Goal: Information Seeking & Learning: Learn about a topic

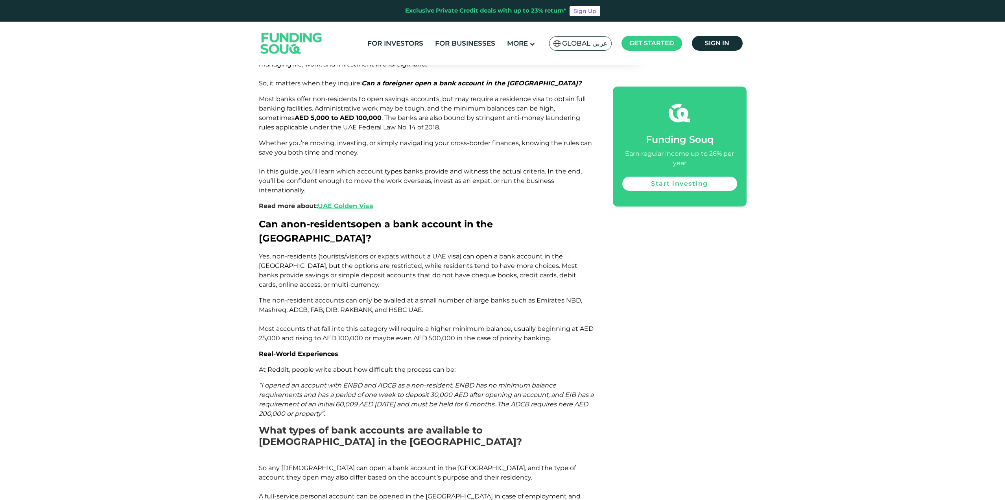
scroll to position [654, 0]
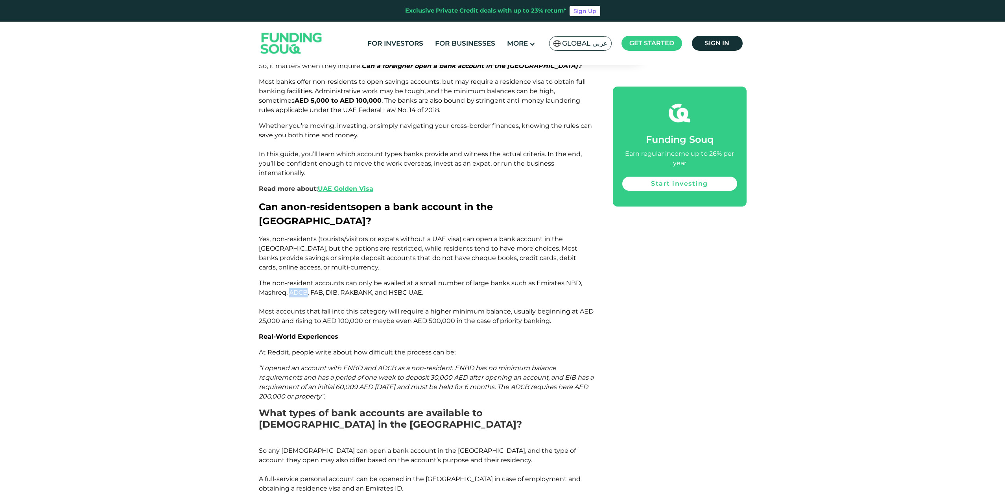
drag, startPoint x: 308, startPoint y: 254, endPoint x: 291, endPoint y: 252, distance: 17.1
click at [291, 279] on span "The non-resident accounts can only be availed at a small number of large banks …" at bounding box center [426, 301] width 335 height 45
copy span "ADCB"
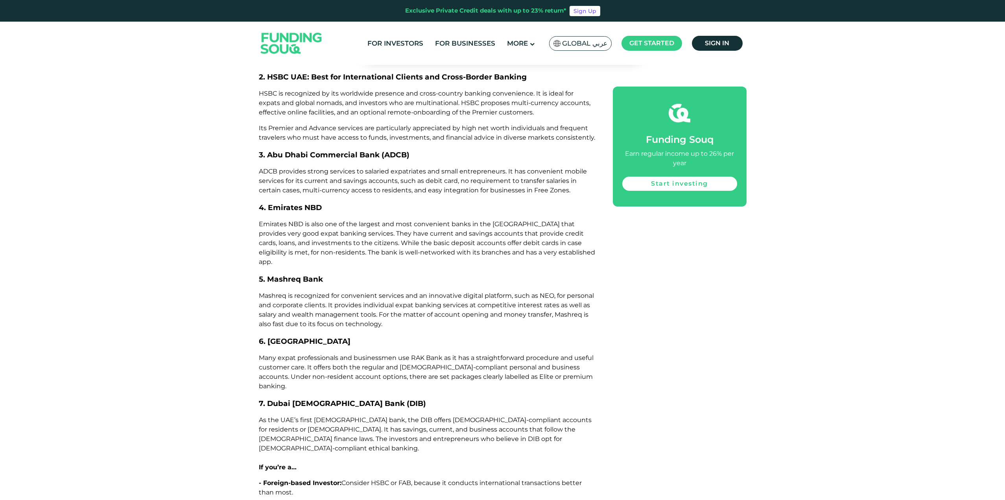
scroll to position [2503, 0]
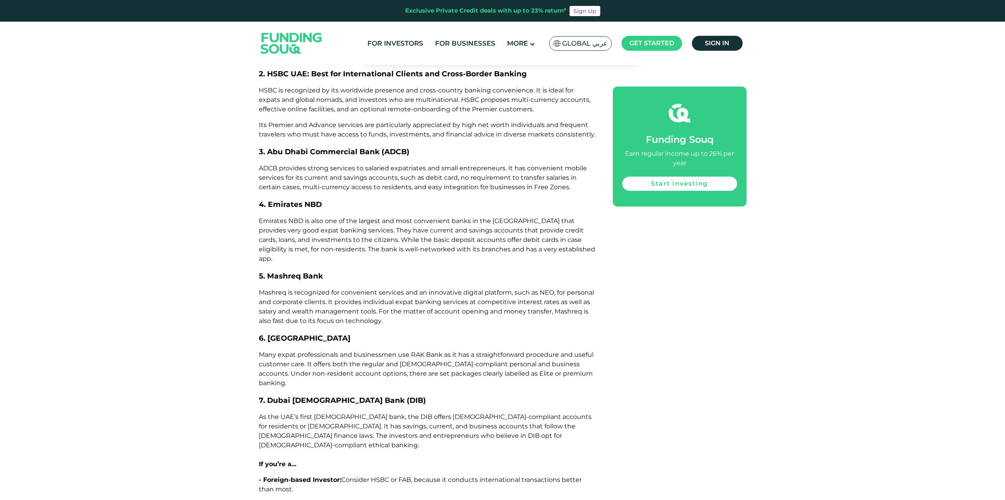
click at [428, 500] on p "- Freelancer or Consultant: Consider Mashreq NeoBiz or such platforms as Wio Bu…" at bounding box center [427, 510] width 336 height 19
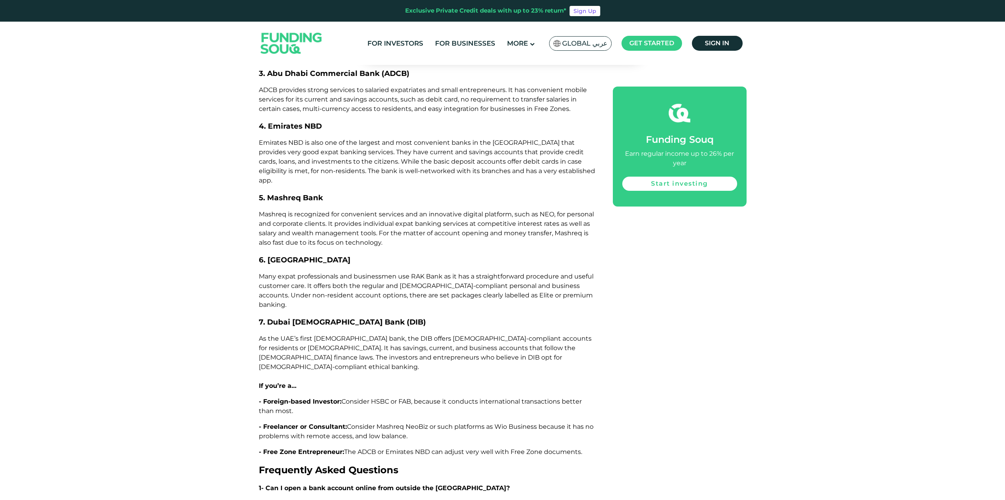
scroll to position [2582, 0]
click at [595, 447] on p "- Free Zone Entrepreneur: The ADCB or Emirates NBD can adjust very well with Fr…" at bounding box center [427, 451] width 336 height 9
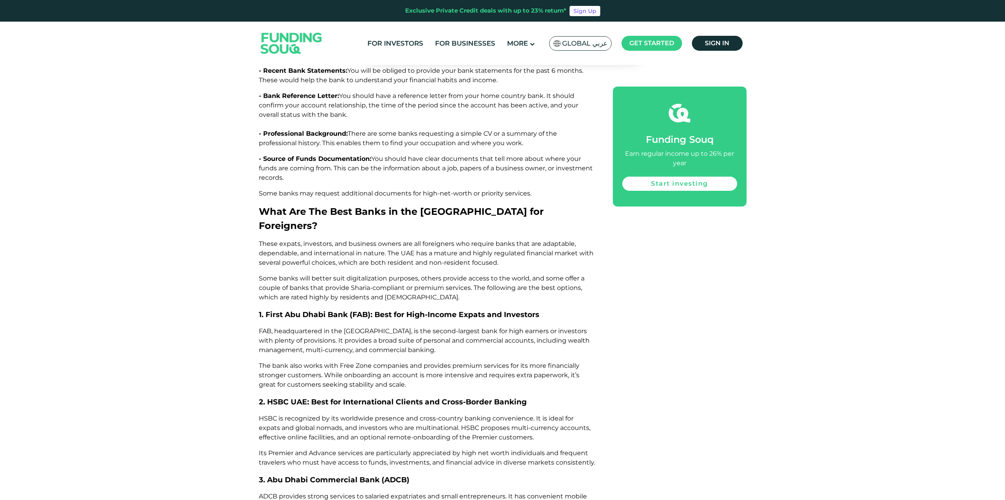
scroll to position [2070, 0]
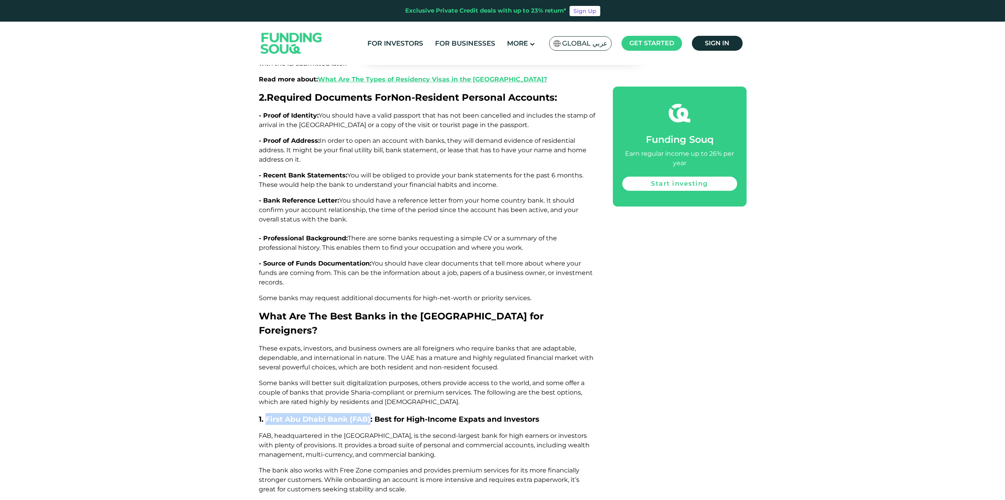
drag, startPoint x: 371, startPoint y: 317, endPoint x: 266, endPoint y: 321, distance: 105.1
click at [266, 415] on span "1. First Abu Dhabi Bank (FAB): Best for High-Income Expats and Investors" at bounding box center [399, 419] width 281 height 9
copy span "First Abu Dhabi Bank (FAB)"
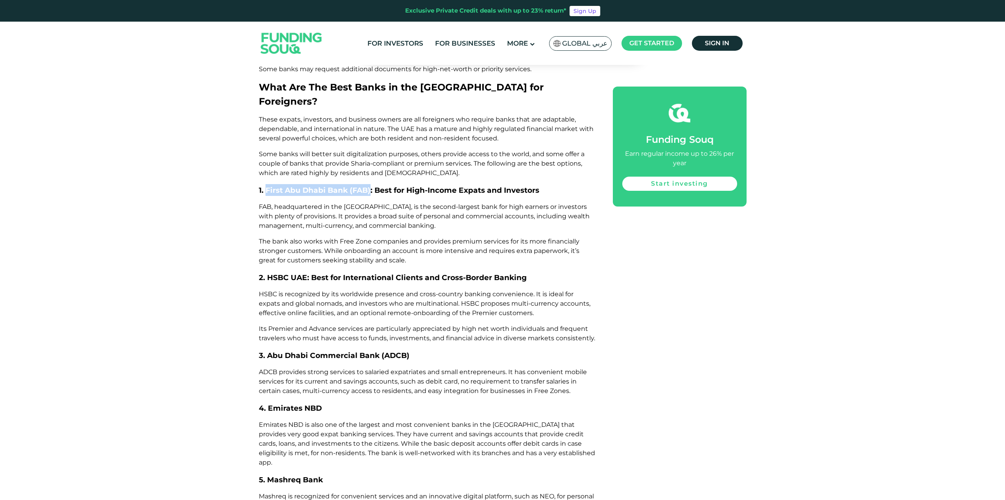
scroll to position [2306, 0]
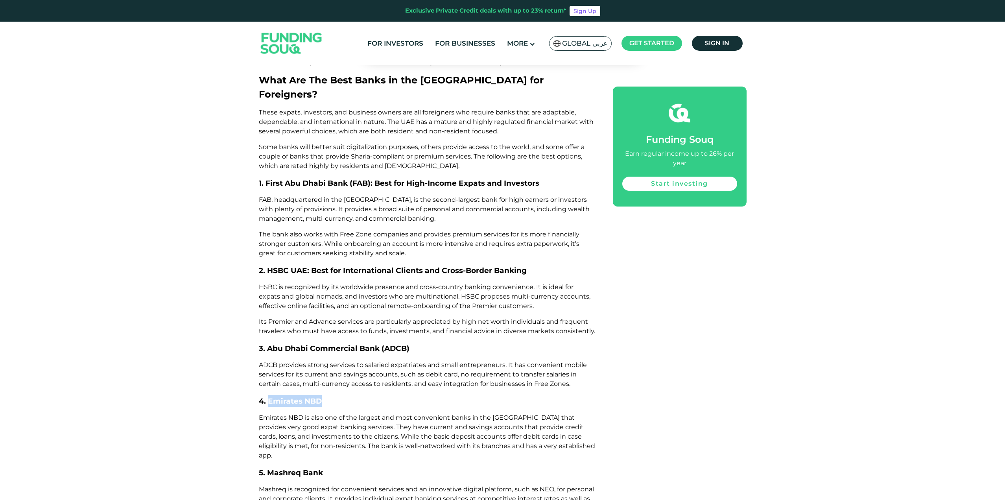
drag, startPoint x: 338, startPoint y: 300, endPoint x: 268, endPoint y: 300, distance: 69.3
click at [268, 395] on h3 "4. Emirates NBD" at bounding box center [427, 401] width 336 height 12
copy span "Emirates NBD"
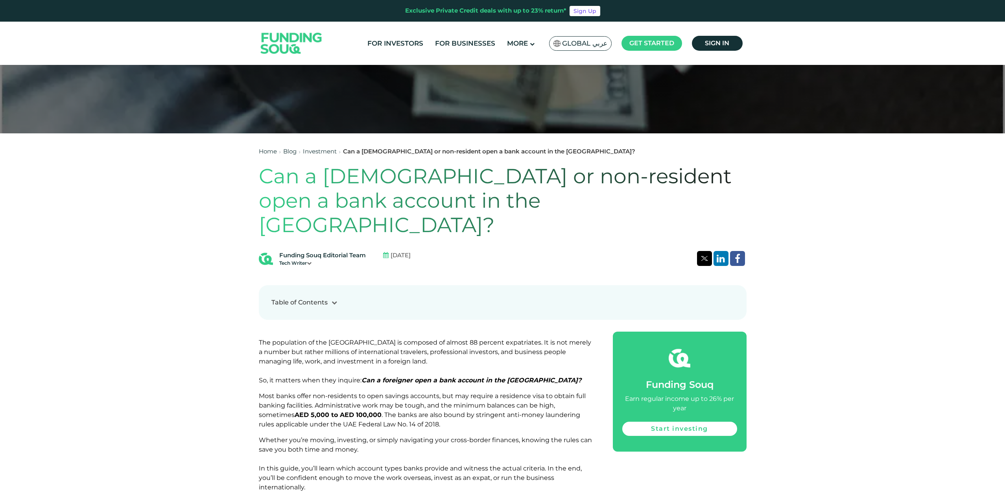
scroll to position [339, 0]
click at [492, 339] on span "The population of the [GEOGRAPHIC_DATA] is composed of almost 88 percent expatr…" at bounding box center [425, 361] width 332 height 45
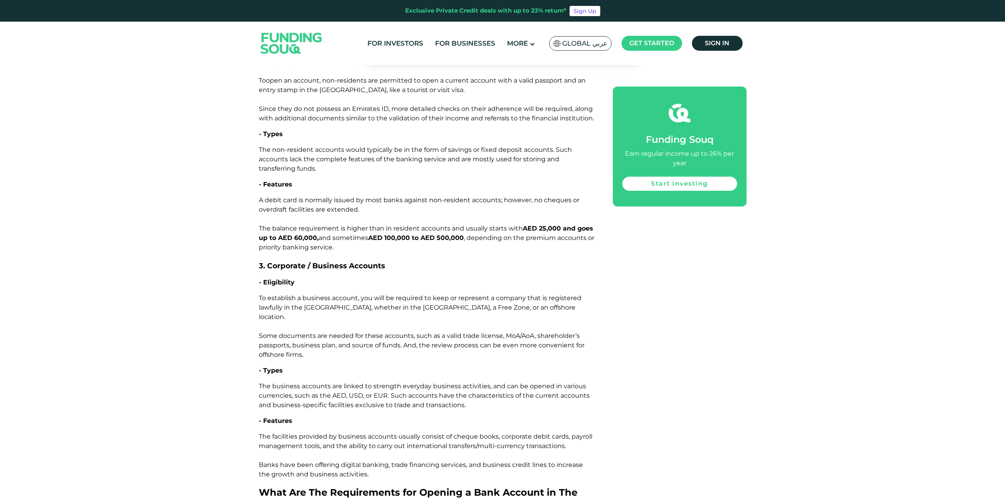
scroll to position [3274, 0]
